Goal: Task Accomplishment & Management: Complete application form

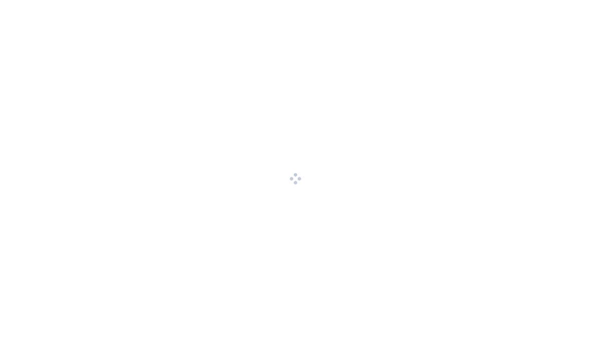
click at [152, 7] on div at bounding box center [295, 178] width 591 height 357
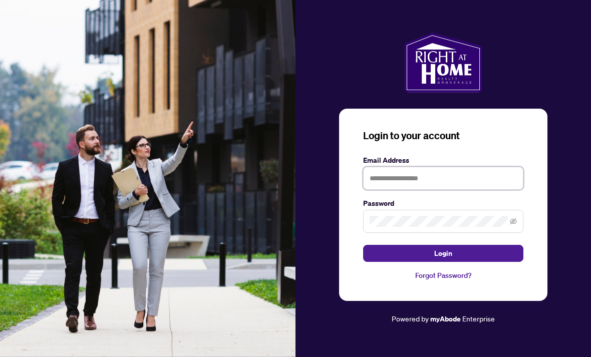
click at [414, 188] on input "text" at bounding box center [443, 178] width 160 height 23
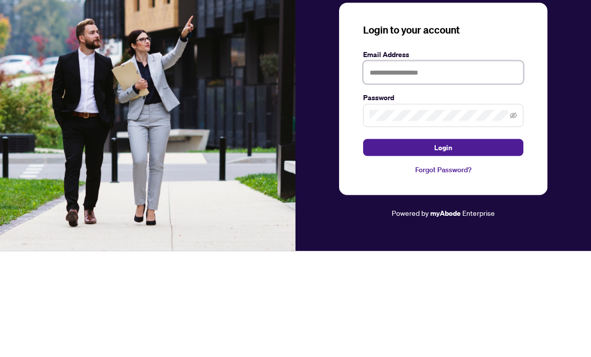
type input "**********"
click at [443, 245] on button "Login" at bounding box center [443, 253] width 160 height 17
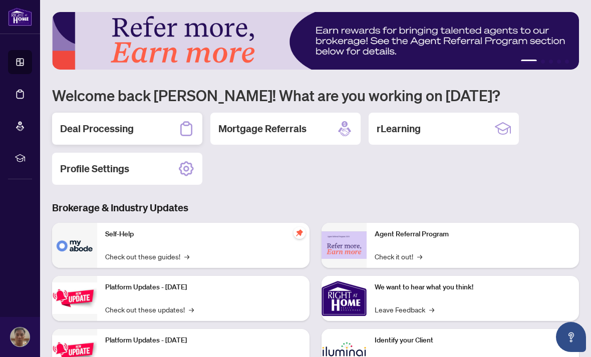
click at [166, 141] on div "Deal Processing" at bounding box center [127, 129] width 150 height 32
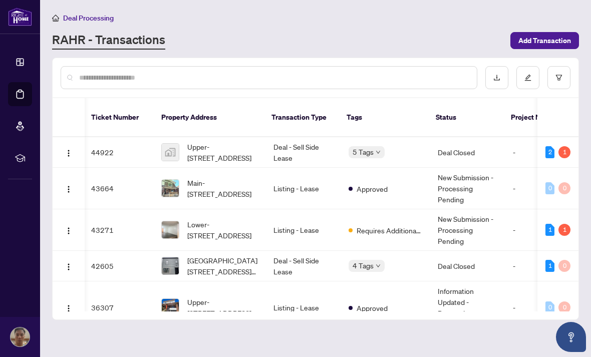
scroll to position [0, 2]
click at [72, 227] on img "button" at bounding box center [69, 231] width 8 height 8
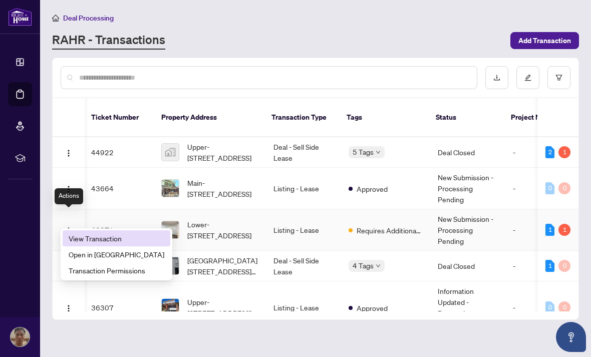
click at [108, 242] on span "View Transaction" at bounding box center [117, 238] width 96 height 11
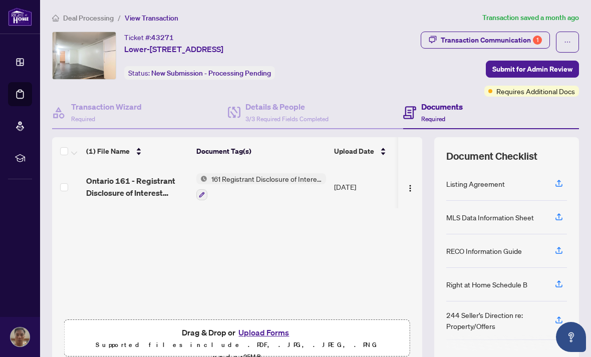
click at [213, 335] on span "Drag & Drop or Upload Forms" at bounding box center [237, 332] width 110 height 13
click at [270, 336] on button "Upload Forms" at bounding box center [263, 332] width 57 height 13
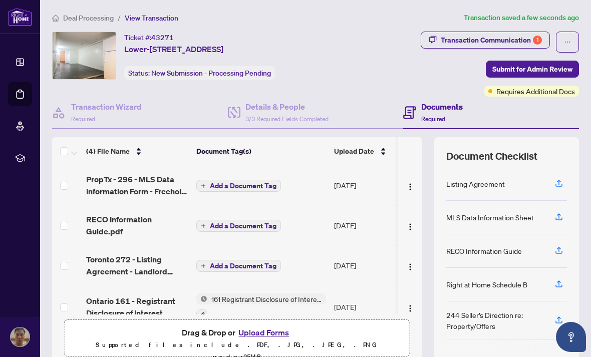
click at [238, 187] on span "Add a Document Tag" at bounding box center [243, 185] width 67 height 7
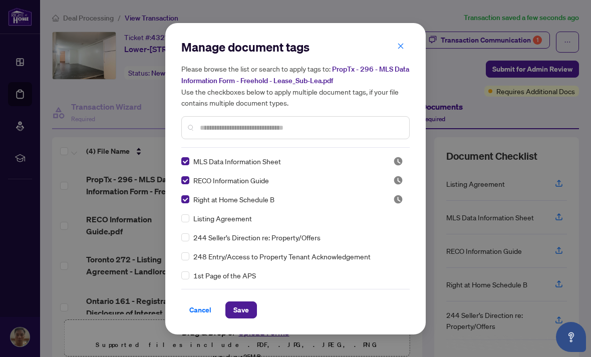
click at [404, 78] on h5 "Please browse the list or search to apply tags to: PropTx - 296 - MLS Data Info…" at bounding box center [295, 85] width 228 height 45
click at [397, 83] on h5 "Please browse the list or search to apply tags to: PropTx - 296 - MLS Data Info…" at bounding box center [295, 85] width 228 height 45
click at [402, 81] on h5 "Please browse the list or search to apply tags to: PropTx - 296 - MLS Data Info…" at bounding box center [295, 85] width 228 height 45
click at [208, 345] on div "Manage document tags Please browse the list or search to apply tags to: PropTx …" at bounding box center [295, 178] width 591 height 357
click at [199, 340] on div "Manage document tags Please browse the list or search to apply tags to: PropTx …" at bounding box center [295, 178] width 591 height 357
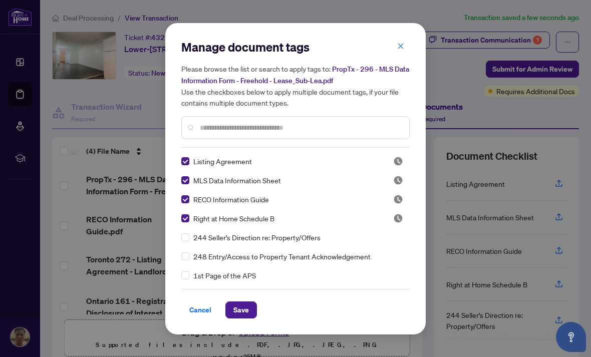
click at [199, 340] on div "Manage document tags Please browse the list or search to apply tags to: PropTx …" at bounding box center [295, 178] width 591 height 357
click at [197, 341] on div "Manage document tags Please browse the list or search to apply tags to: PropTx …" at bounding box center [295, 178] width 591 height 357
click at [194, 343] on div "Manage document tags Please browse the list or search to apply tags to: PropTx …" at bounding box center [295, 178] width 591 height 357
click at [193, 342] on div "Manage document tags Please browse the list or search to apply tags to: PropTx …" at bounding box center [295, 178] width 591 height 357
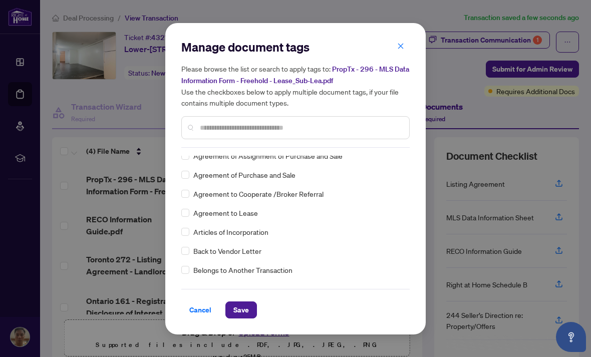
click at [201, 347] on div "Manage document tags Please browse the list or search to apply tags to: PropTx …" at bounding box center [295, 178] width 591 height 357
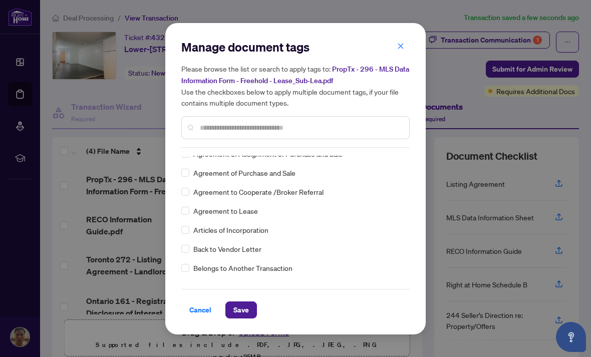
scroll to position [32, 0]
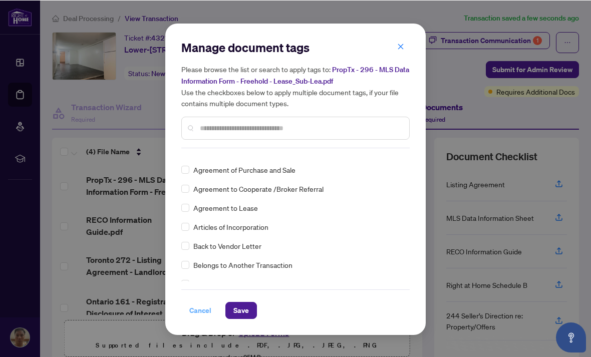
click at [207, 314] on span "Cancel" at bounding box center [200, 310] width 22 height 16
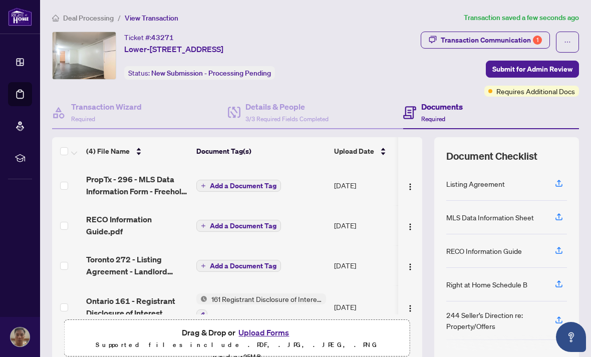
click at [247, 180] on button "Add a Document Tag" at bounding box center [238, 186] width 85 height 12
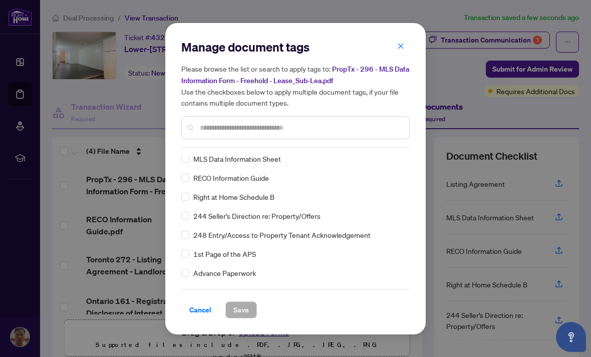
scroll to position [0, 0]
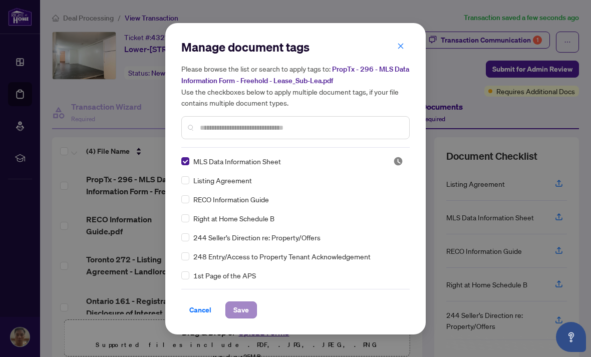
click at [247, 315] on span "Save" at bounding box center [241, 310] width 16 height 16
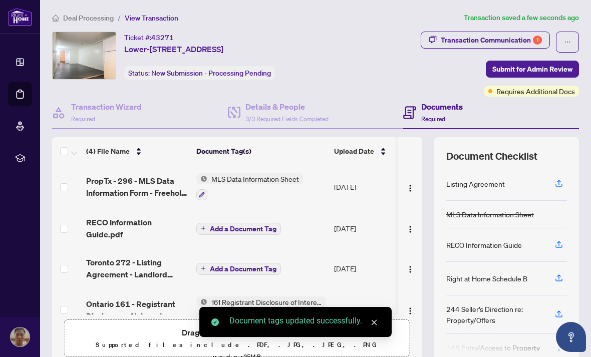
click at [242, 225] on span "Add a Document Tag" at bounding box center [243, 228] width 67 height 7
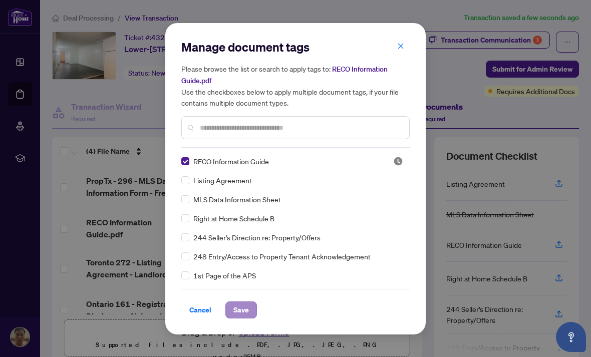
click at [244, 310] on span "Save" at bounding box center [241, 310] width 16 height 16
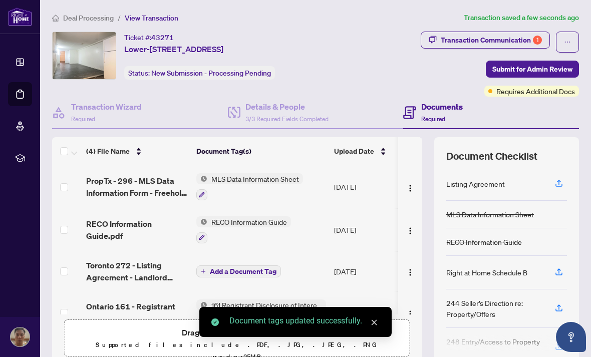
click at [241, 268] on span "Add a Document Tag" at bounding box center [243, 271] width 67 height 7
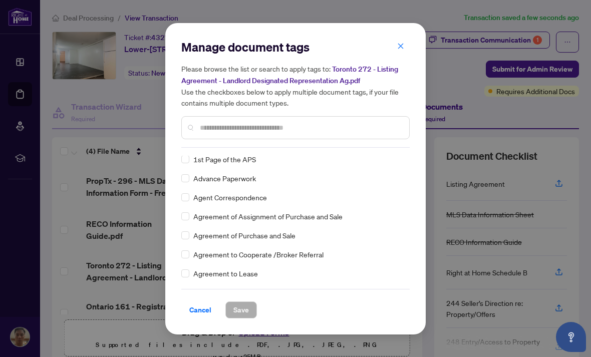
scroll to position [116, 0]
click at [299, 122] on input "text" at bounding box center [300, 127] width 201 height 11
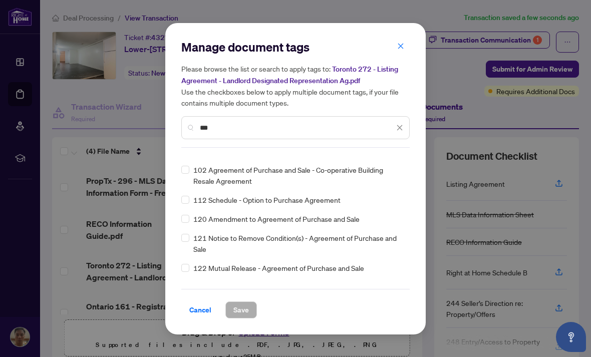
scroll to position [0, 0]
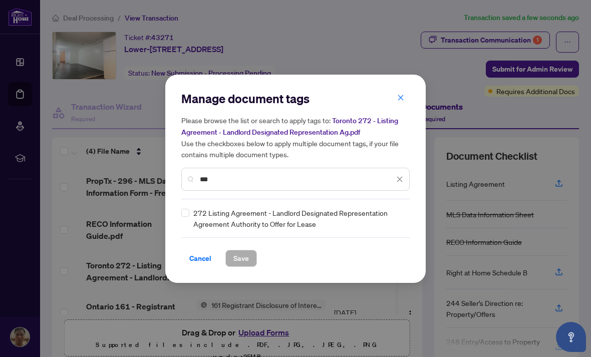
type input "***"
click at [241, 261] on span "Save" at bounding box center [241, 258] width 16 height 16
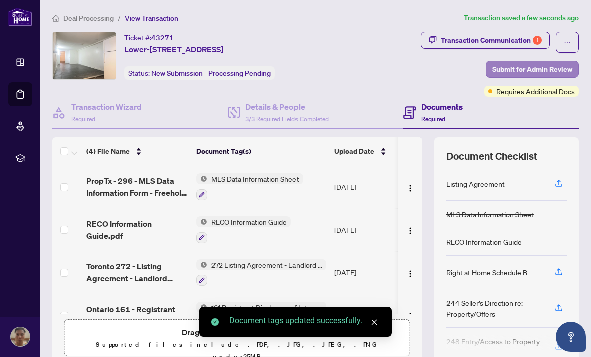
click at [536, 61] on span "Submit for Admin Review" at bounding box center [532, 69] width 80 height 16
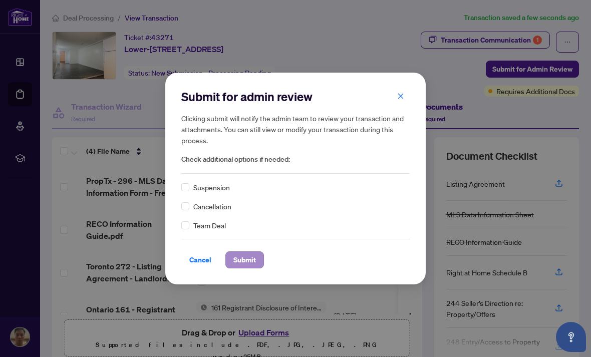
click at [255, 265] on span "Submit" at bounding box center [244, 260] width 23 height 16
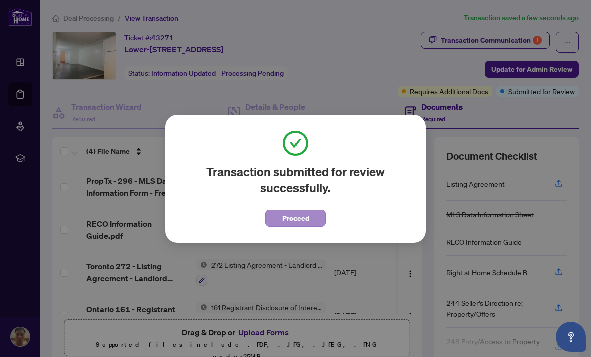
click at [295, 216] on span "Proceed" at bounding box center [295, 218] width 27 height 16
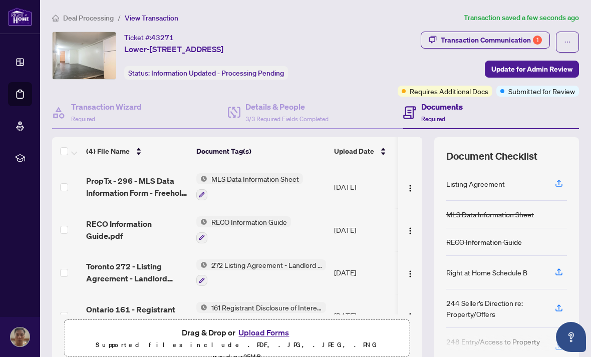
scroll to position [0, 0]
click at [92, 21] on span "Deal Processing" at bounding box center [88, 18] width 51 height 9
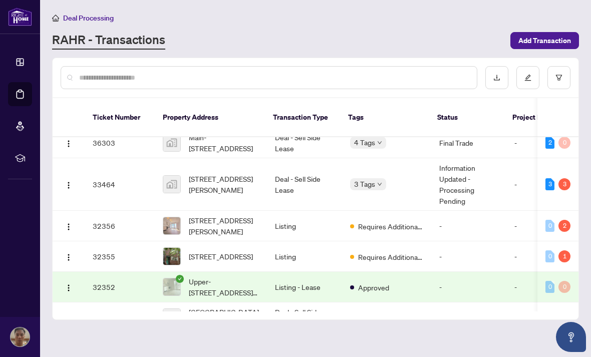
scroll to position [247, 0]
click at [67, 254] on img "button" at bounding box center [69, 258] width 8 height 8
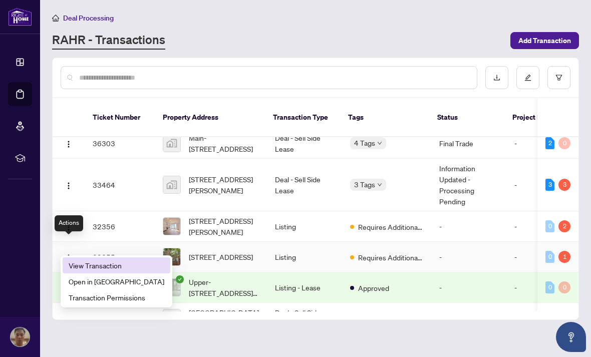
click at [122, 272] on li "View Transaction" at bounding box center [117, 265] width 108 height 16
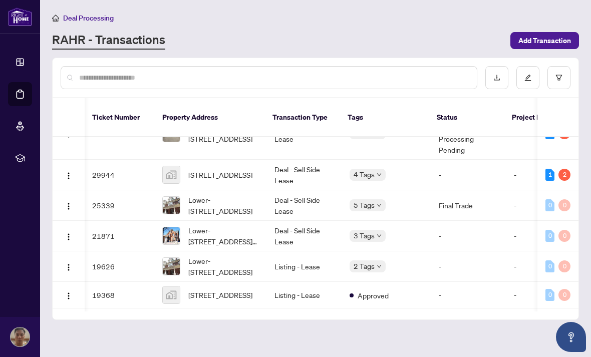
scroll to position [504, 1]
